Goal: Find specific page/section: Find specific page/section

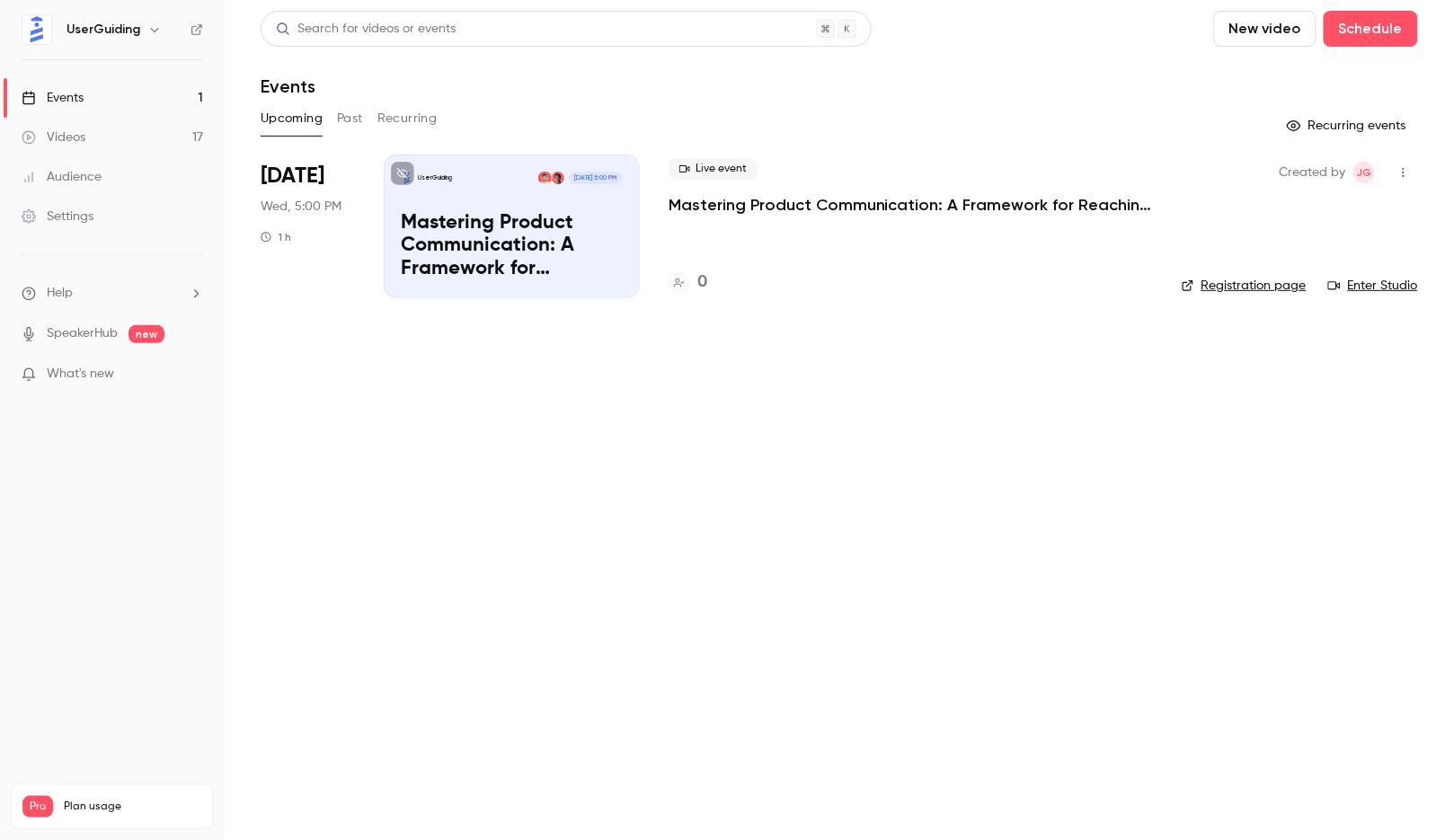
click at [354, 111] on button "Past" at bounding box center [350, 119] width 26 height 29
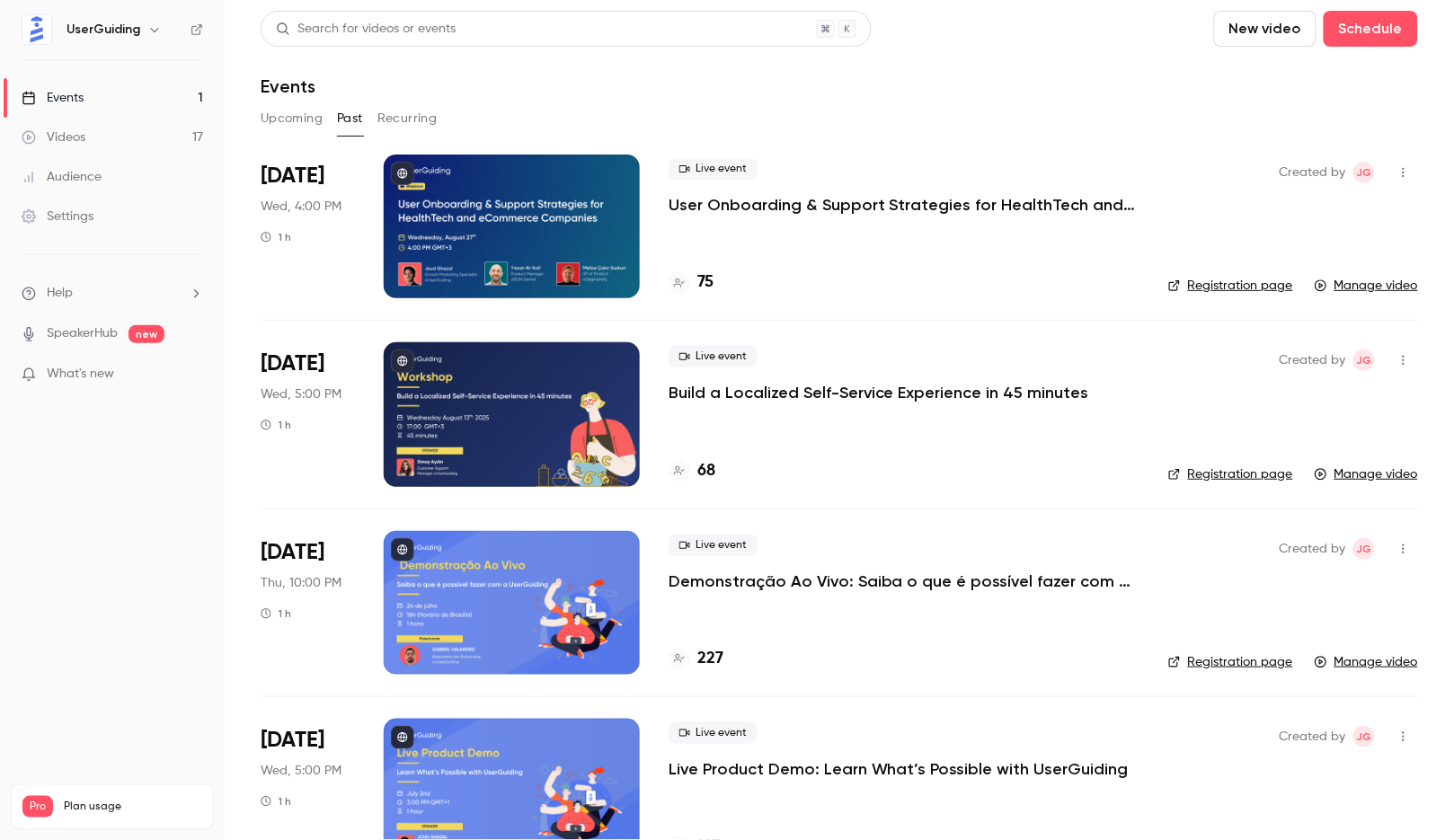
click at [712, 279] on div "75" at bounding box center [904, 282] width 471 height 25
click at [712, 279] on h4 "75" at bounding box center [706, 282] width 16 height 25
